Goal: Task Accomplishment & Management: Manage account settings

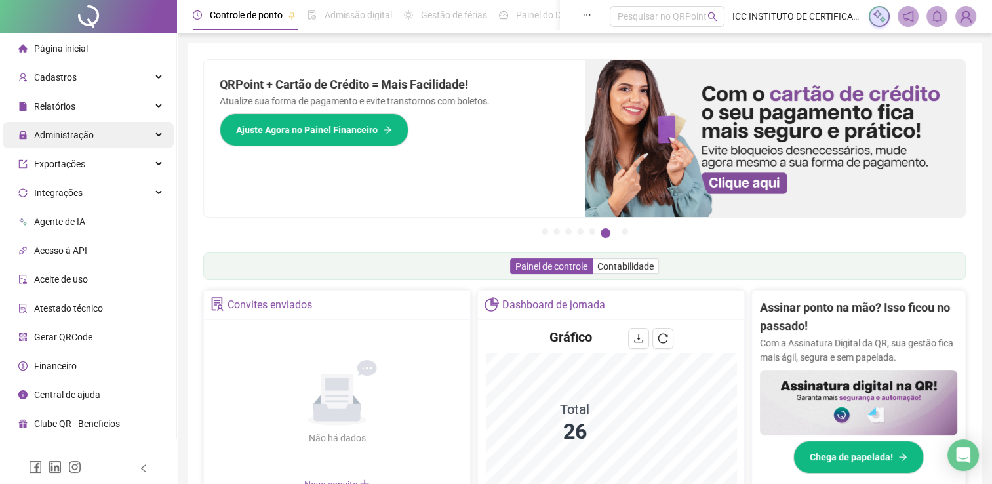
click at [150, 134] on div "Administração" at bounding box center [88, 135] width 171 height 26
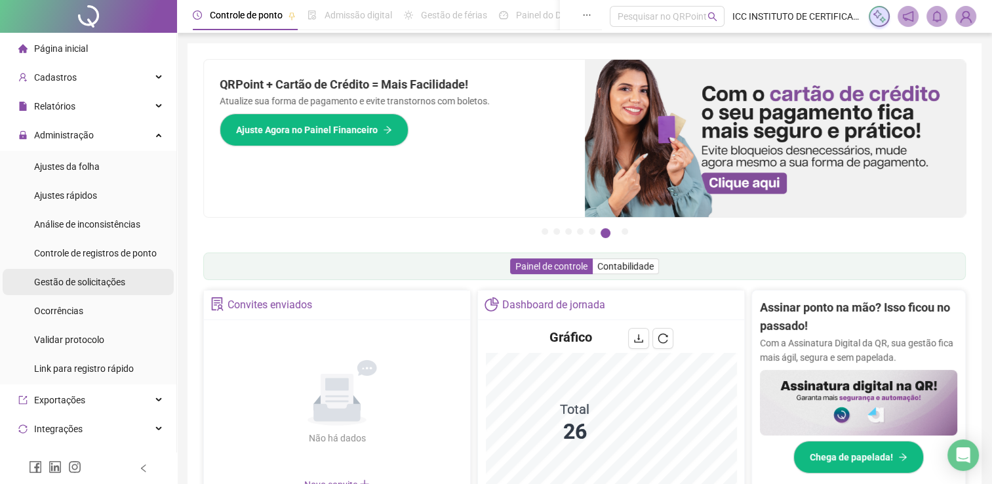
click at [104, 283] on span "Gestão de solicitações" at bounding box center [79, 282] width 91 height 10
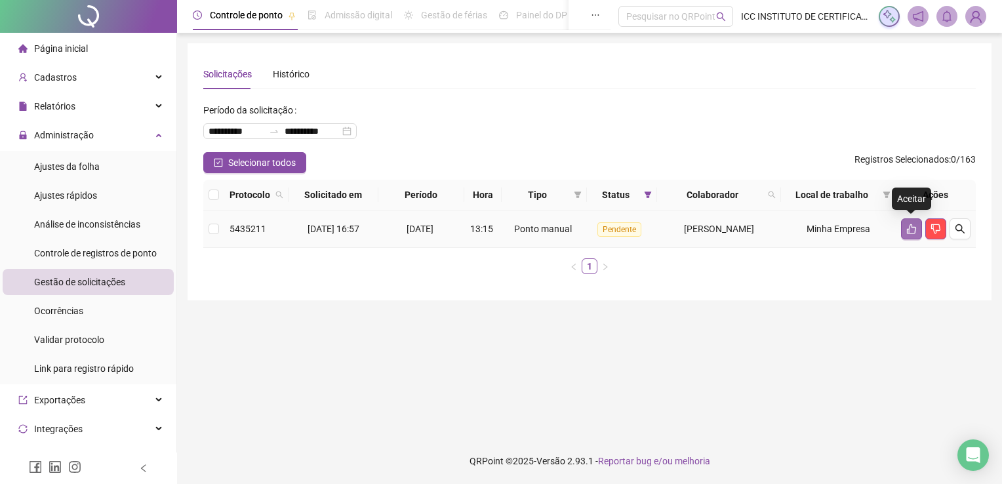
click at [906, 231] on icon "like" at bounding box center [911, 229] width 10 height 10
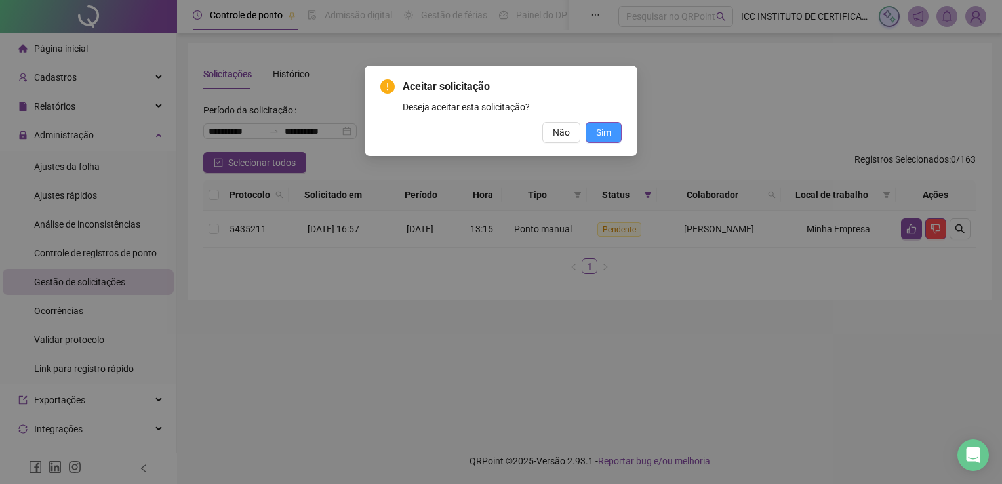
click at [614, 130] on button "Sim" at bounding box center [603, 132] width 36 height 21
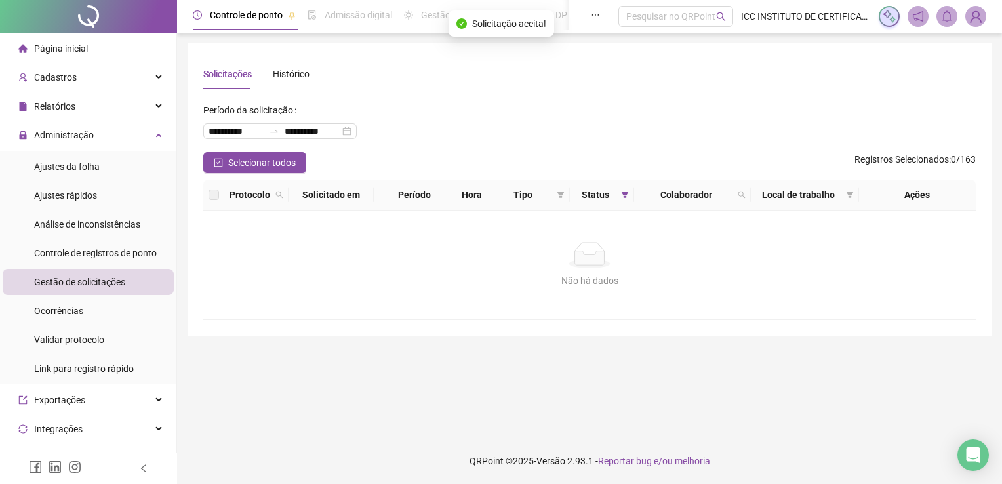
click at [119, 56] on li "Página inicial" at bounding box center [88, 48] width 171 height 26
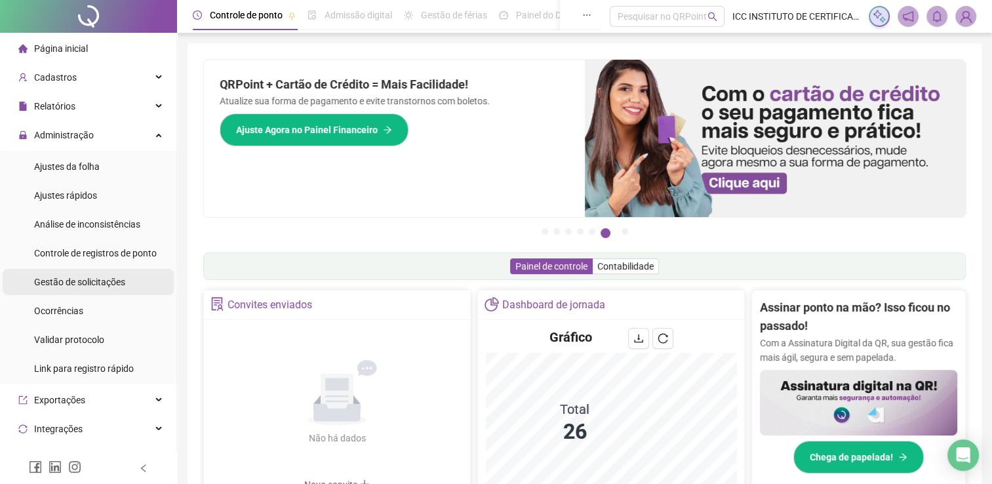
click at [58, 271] on div "Gestão de solicitações" at bounding box center [79, 282] width 91 height 26
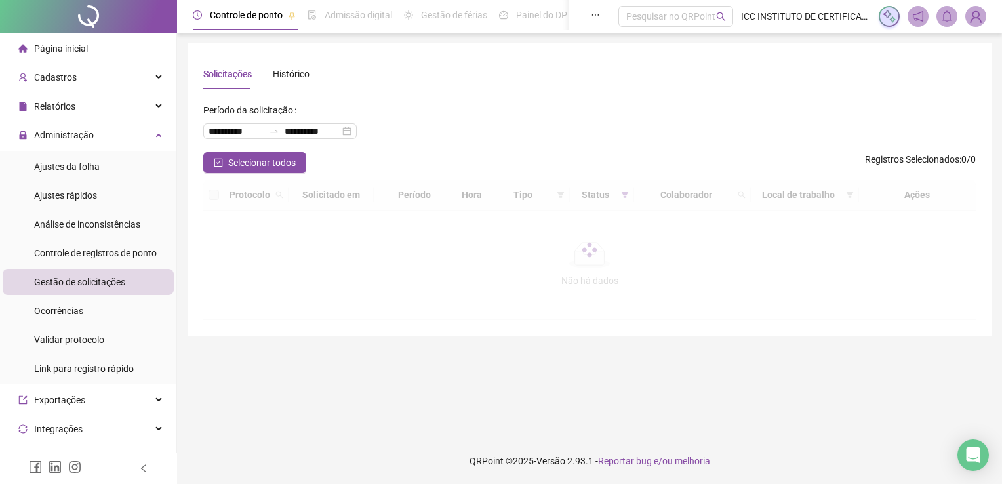
click at [93, 46] on li "Página inicial" at bounding box center [88, 48] width 171 height 26
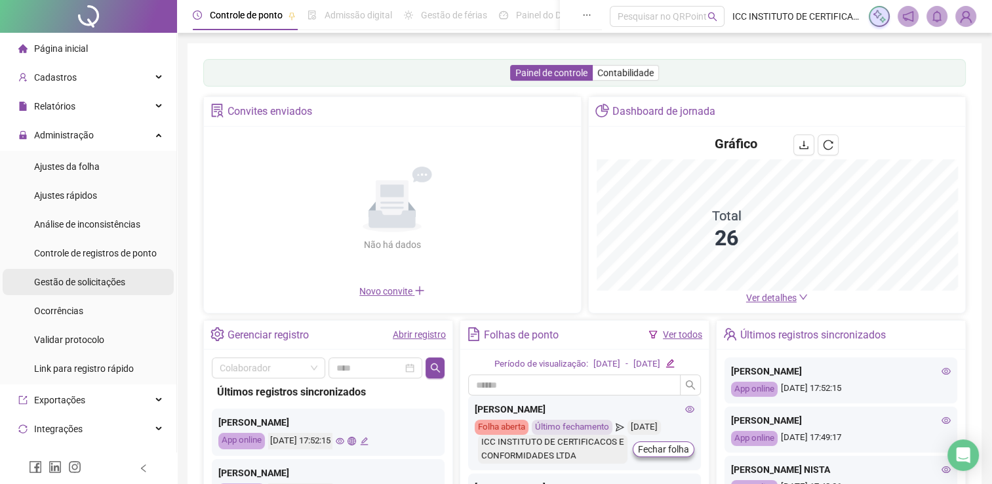
click at [68, 278] on span "Gestão de solicitações" at bounding box center [79, 282] width 91 height 10
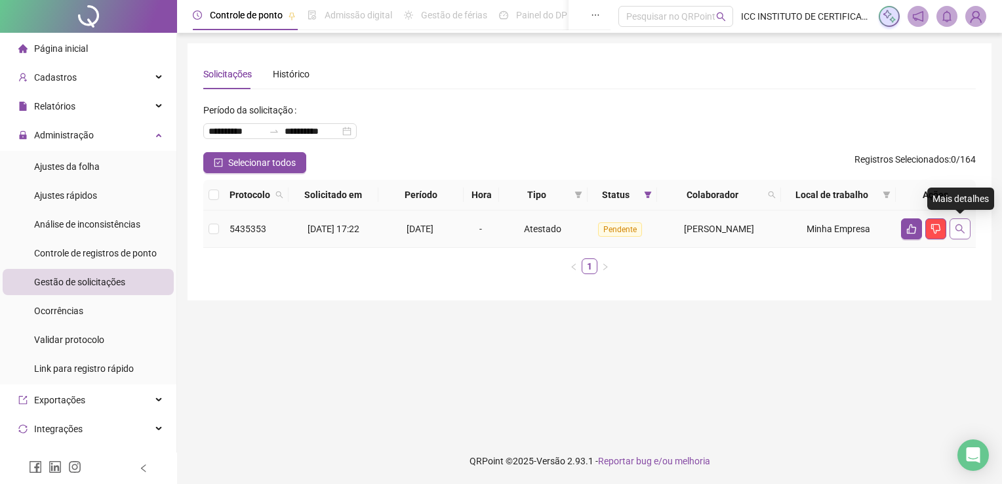
click at [966, 223] on button "button" at bounding box center [959, 228] width 21 height 21
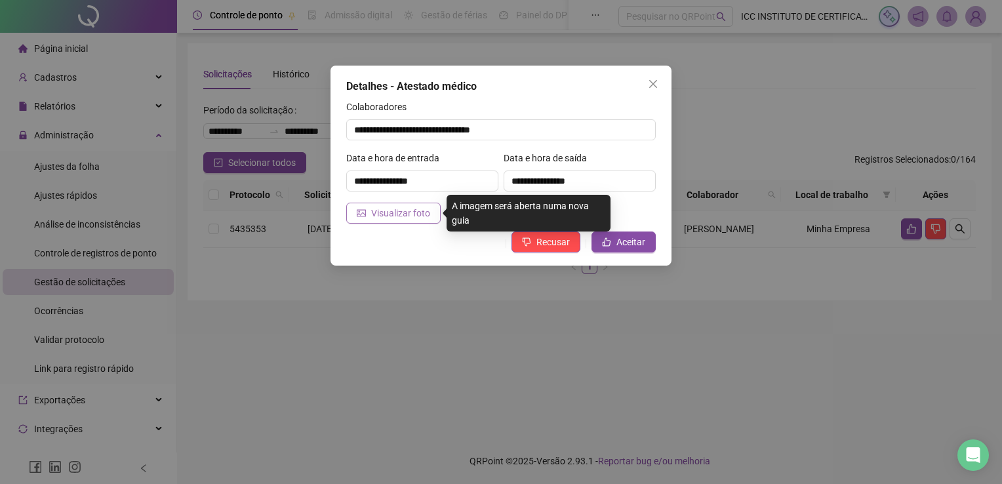
click at [387, 219] on span "Visualizar foto" at bounding box center [400, 213] width 59 height 14
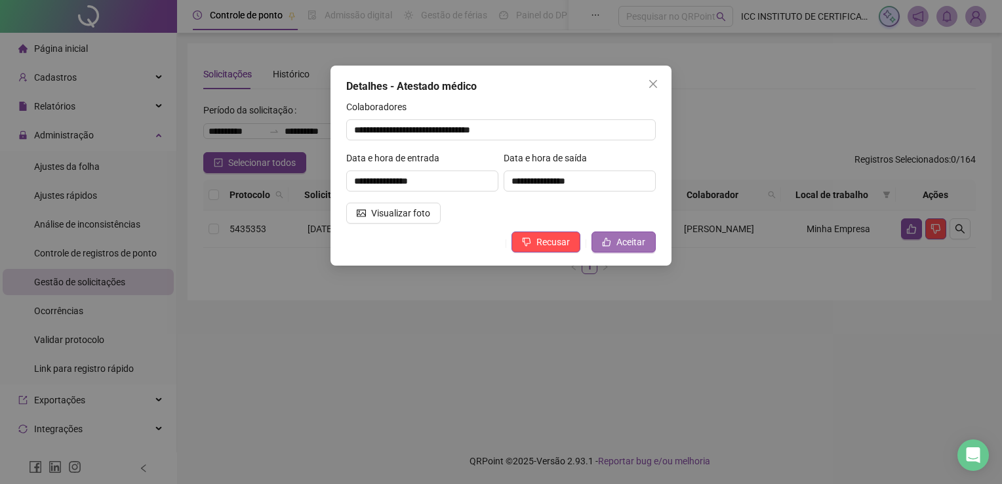
click at [615, 241] on button "Aceitar" at bounding box center [623, 241] width 64 height 21
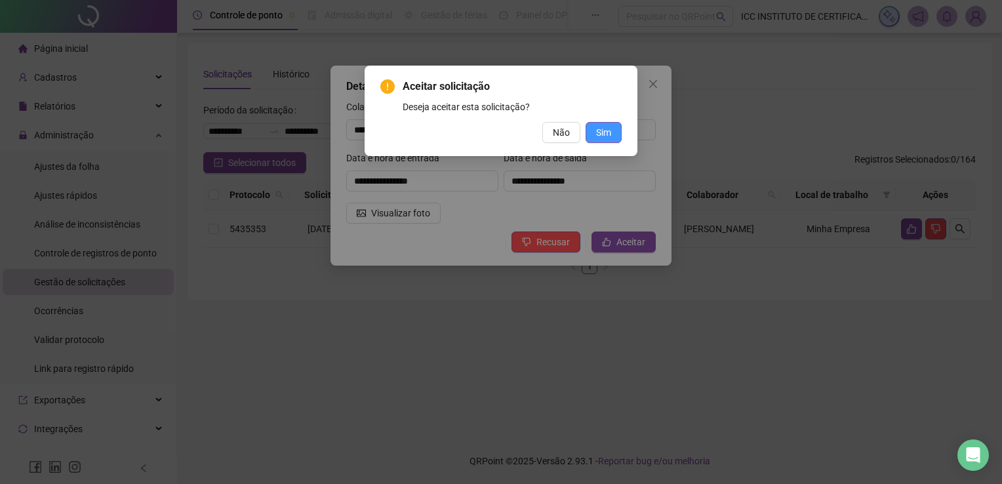
click at [616, 129] on button "Sim" at bounding box center [603, 132] width 36 height 21
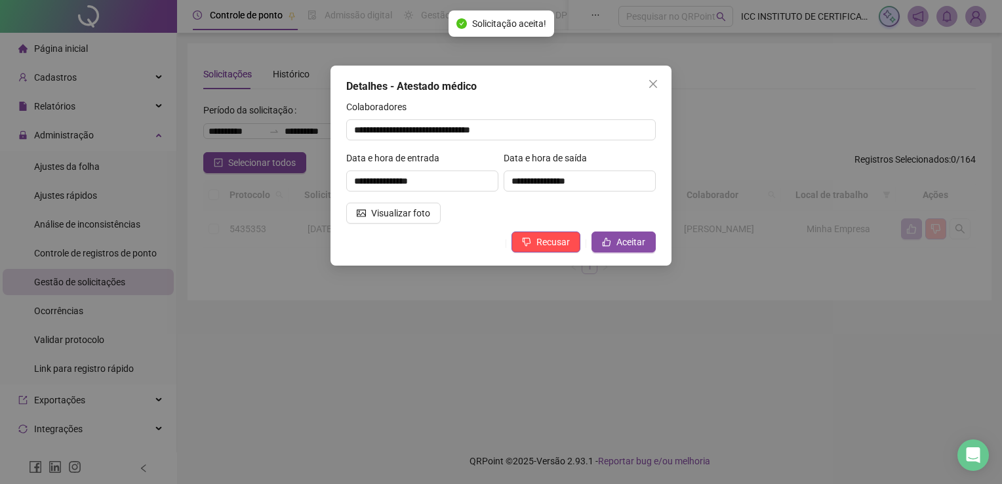
click at [148, 135] on div "**********" at bounding box center [501, 242] width 1002 height 484
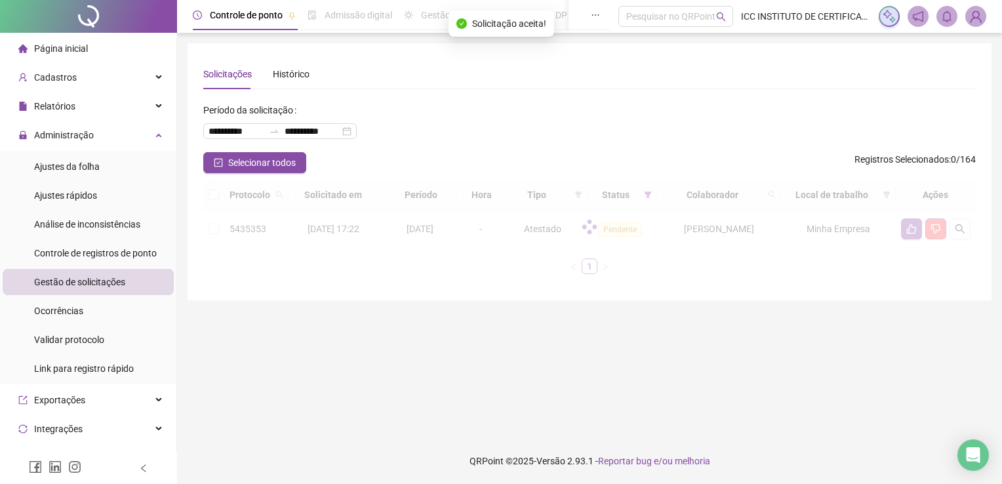
click at [157, 134] on icon at bounding box center [160, 134] width 7 height 0
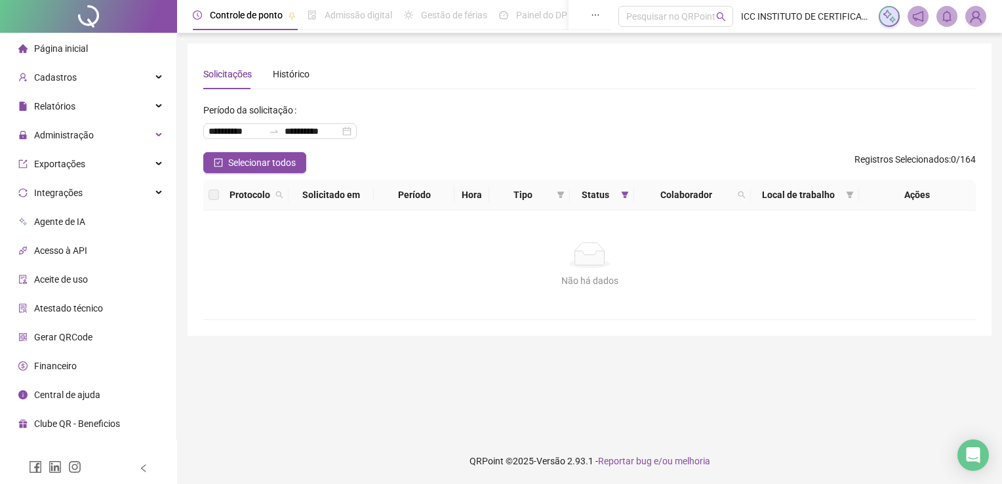
click at [969, 4] on header "Controle de ponto Admissão digital Gestão de férias Painel do DP Folha de pagam…" at bounding box center [589, 16] width 825 height 33
click at [970, 9] on img at bounding box center [976, 17] width 20 height 20
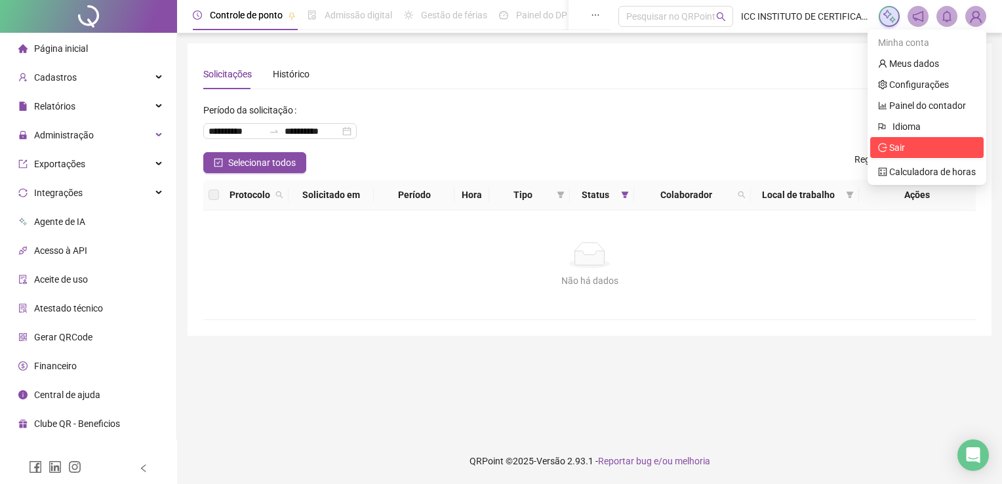
click at [884, 143] on icon "logout" at bounding box center [882, 147] width 9 height 9
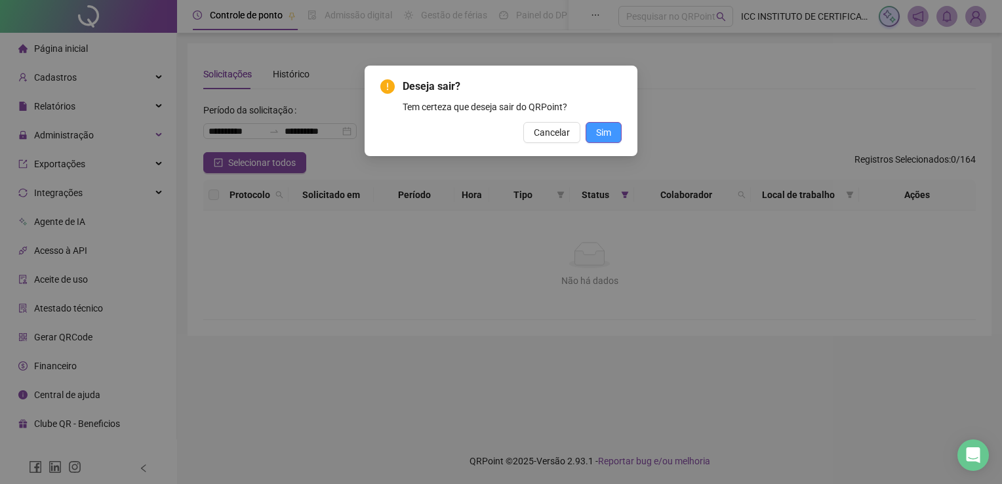
click at [602, 133] on span "Sim" at bounding box center [603, 132] width 15 height 14
